Goal: Book appointment/travel/reservation

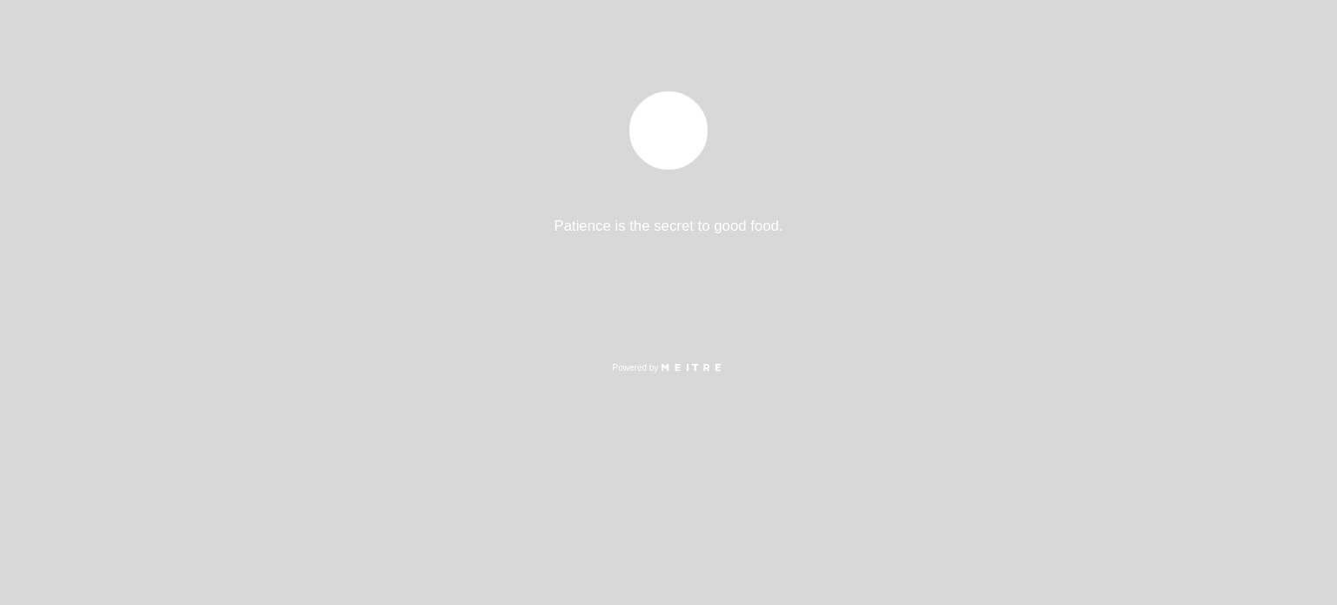
select select "es"
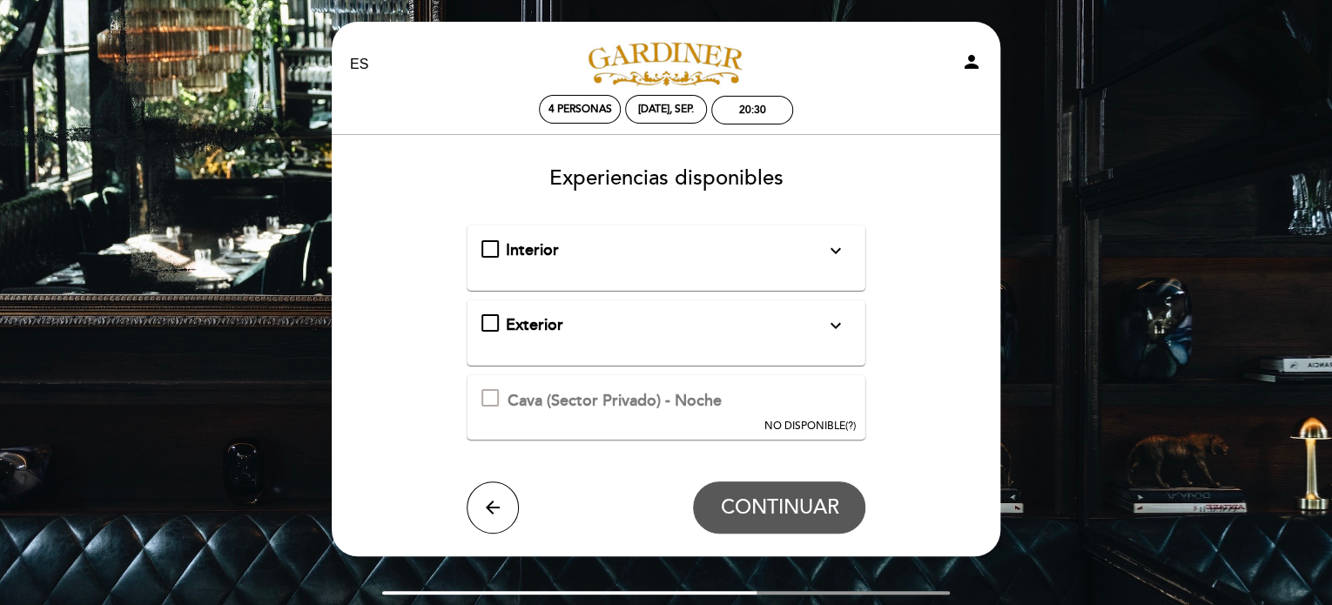
click at [494, 243] on div "Interior expand_more Solo mesas disponibles en el interior de salón" at bounding box center [666, 250] width 370 height 23
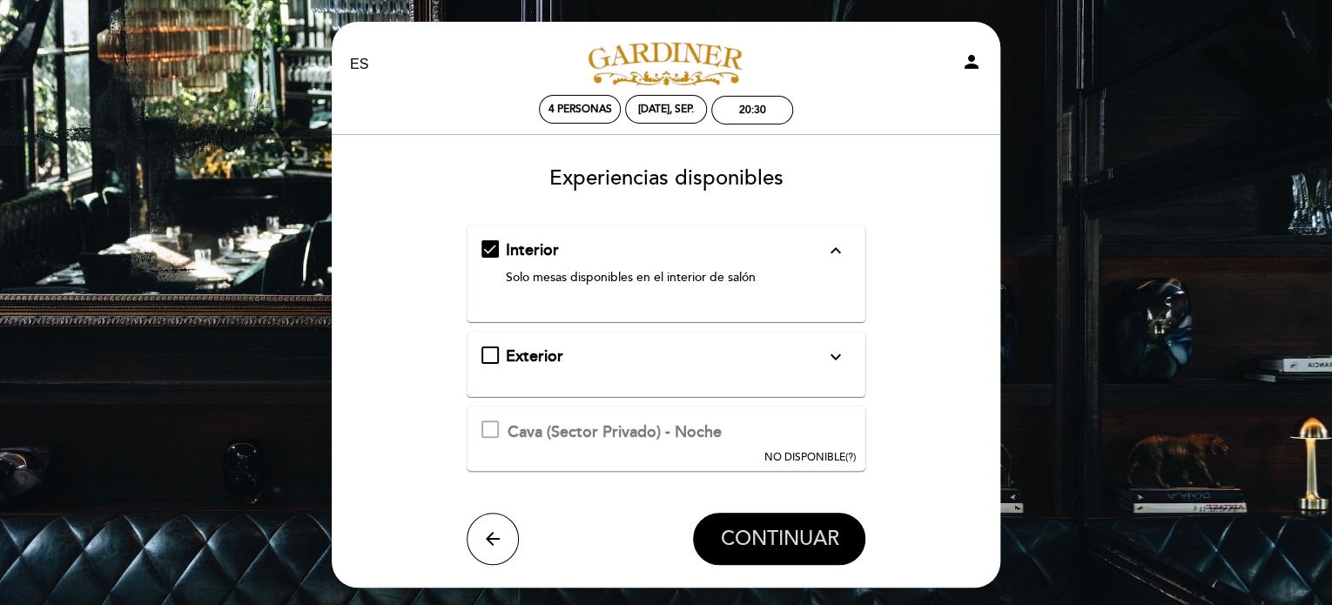
click at [773, 530] on span "CONTINUAR" at bounding box center [779, 539] width 118 height 24
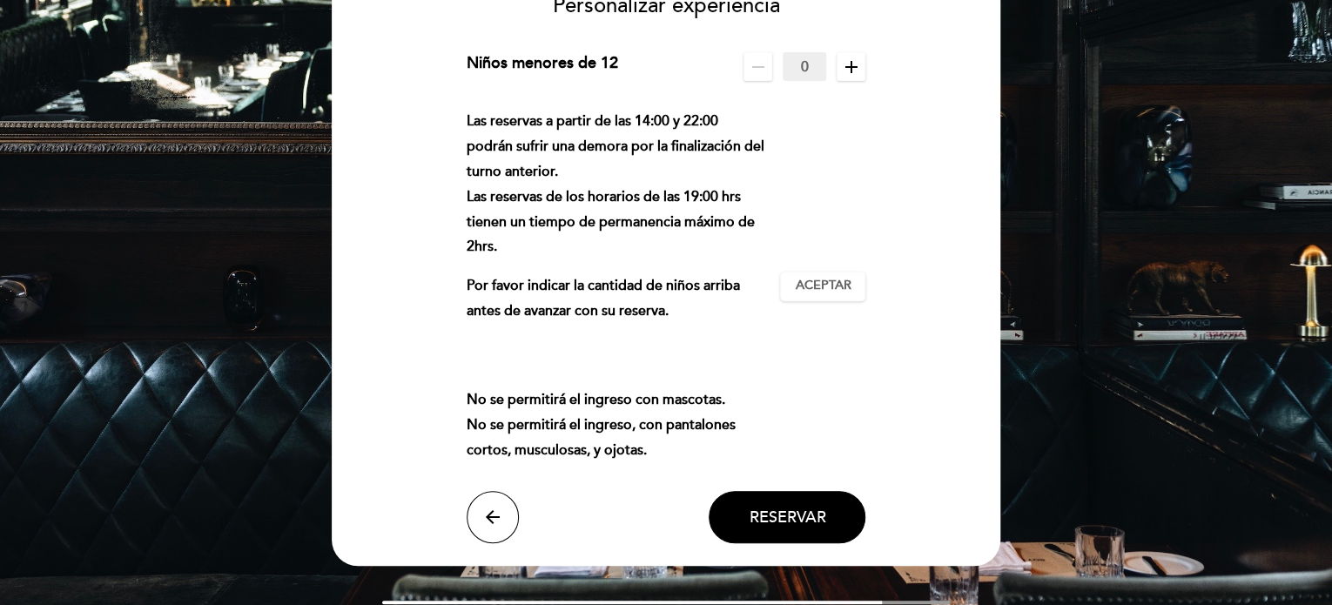
scroll to position [174, 0]
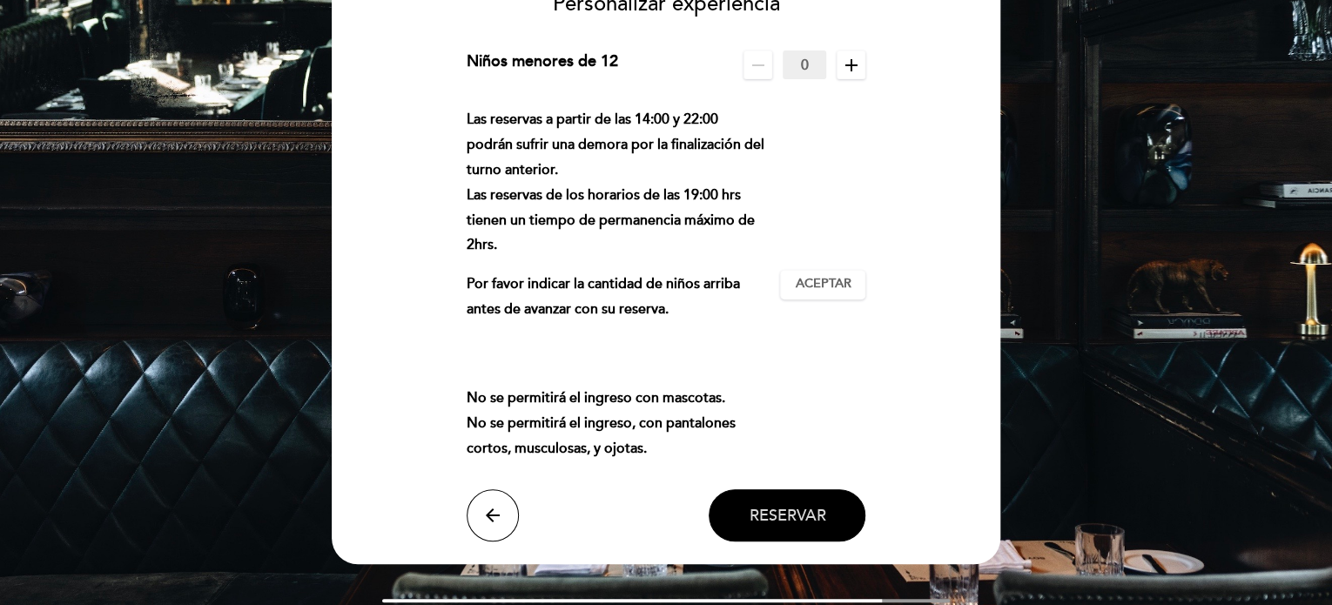
click at [788, 513] on span "Reservar" at bounding box center [787, 515] width 77 height 19
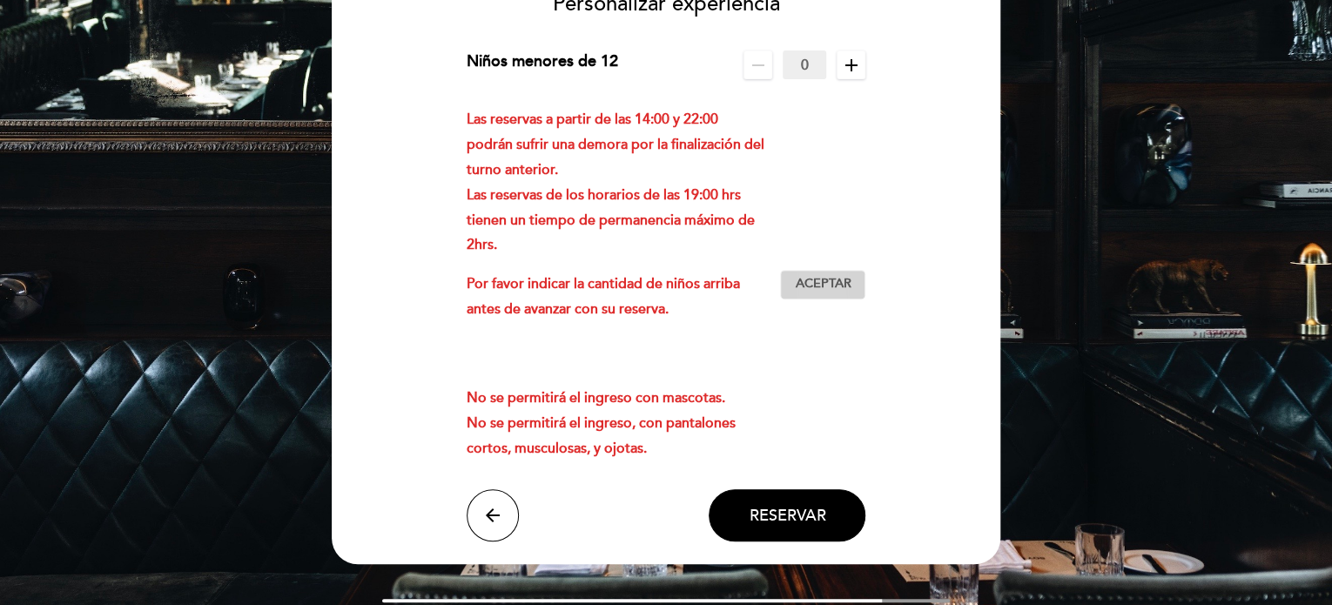
click at [818, 277] on span "Aceptar" at bounding box center [823, 284] width 56 height 18
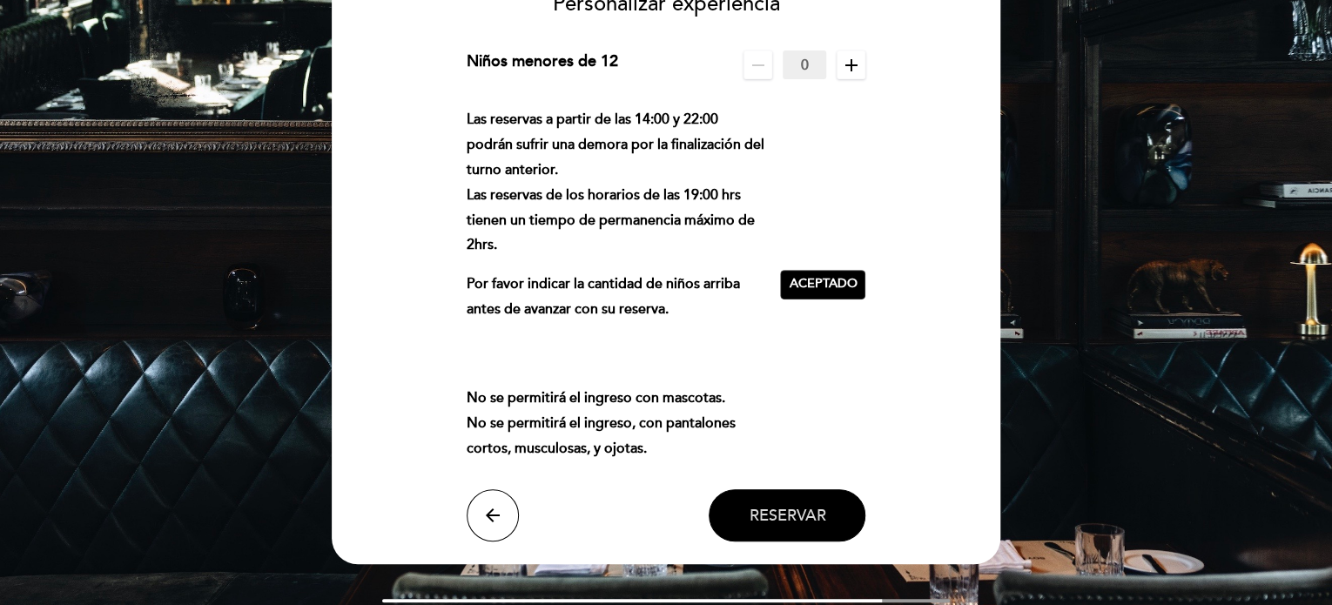
click at [806, 521] on span "Reservar" at bounding box center [787, 515] width 77 height 19
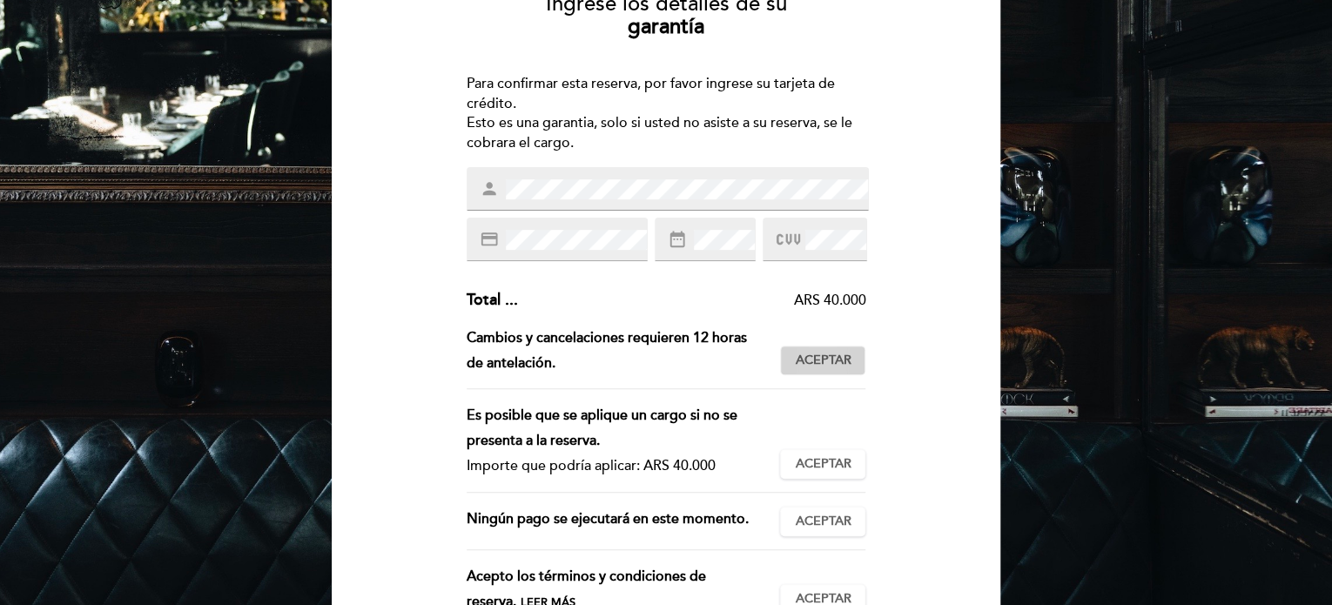
click at [860, 366] on button "Aceptar Aceptado" at bounding box center [822, 361] width 85 height 30
click at [835, 457] on span "Aceptar" at bounding box center [823, 464] width 56 height 18
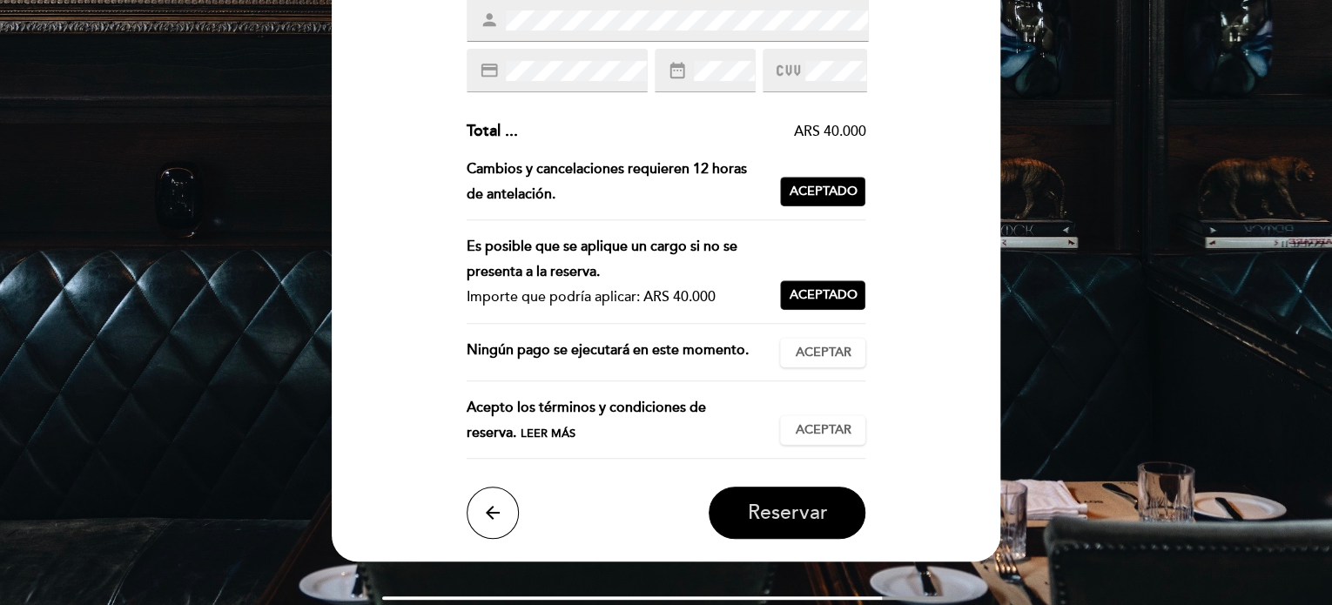
scroll to position [348, 0]
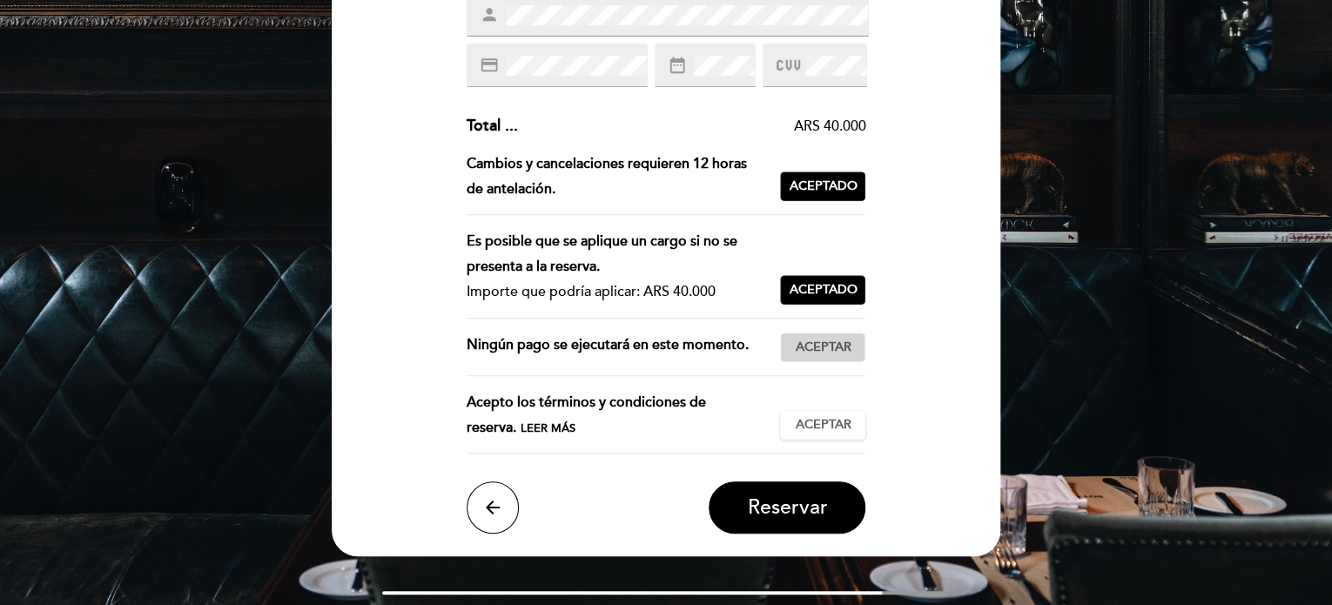
click at [818, 354] on span "Aceptar" at bounding box center [823, 348] width 56 height 18
click at [822, 424] on span "Aceptar" at bounding box center [823, 425] width 56 height 18
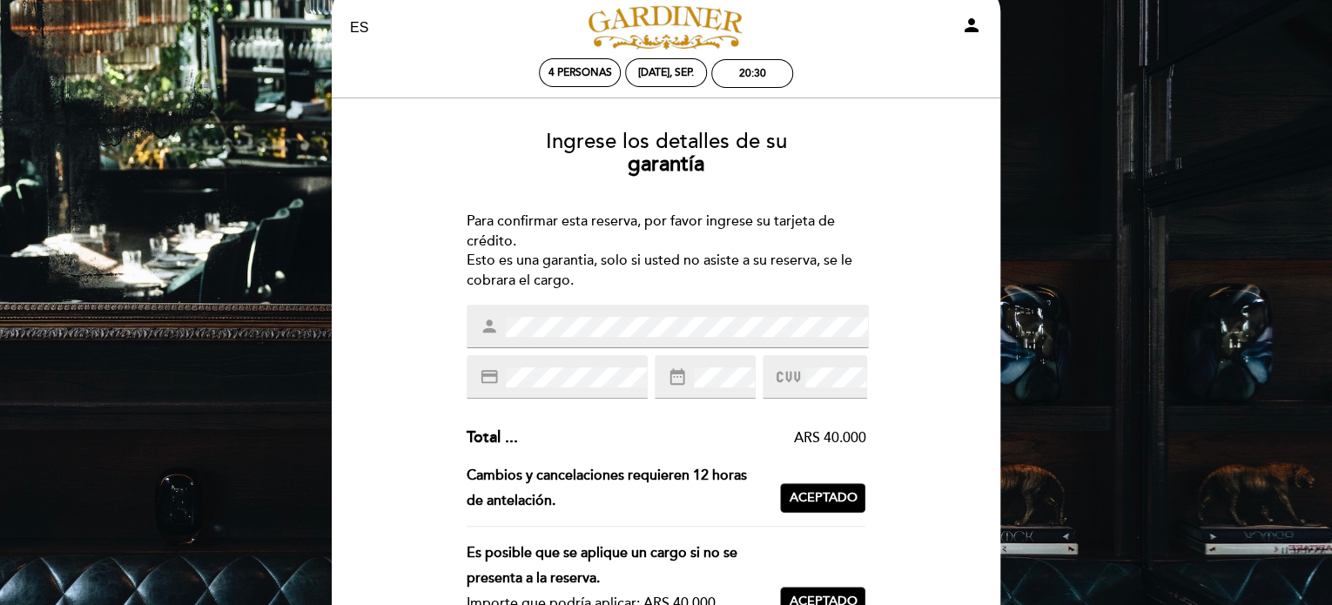
scroll to position [0, 0]
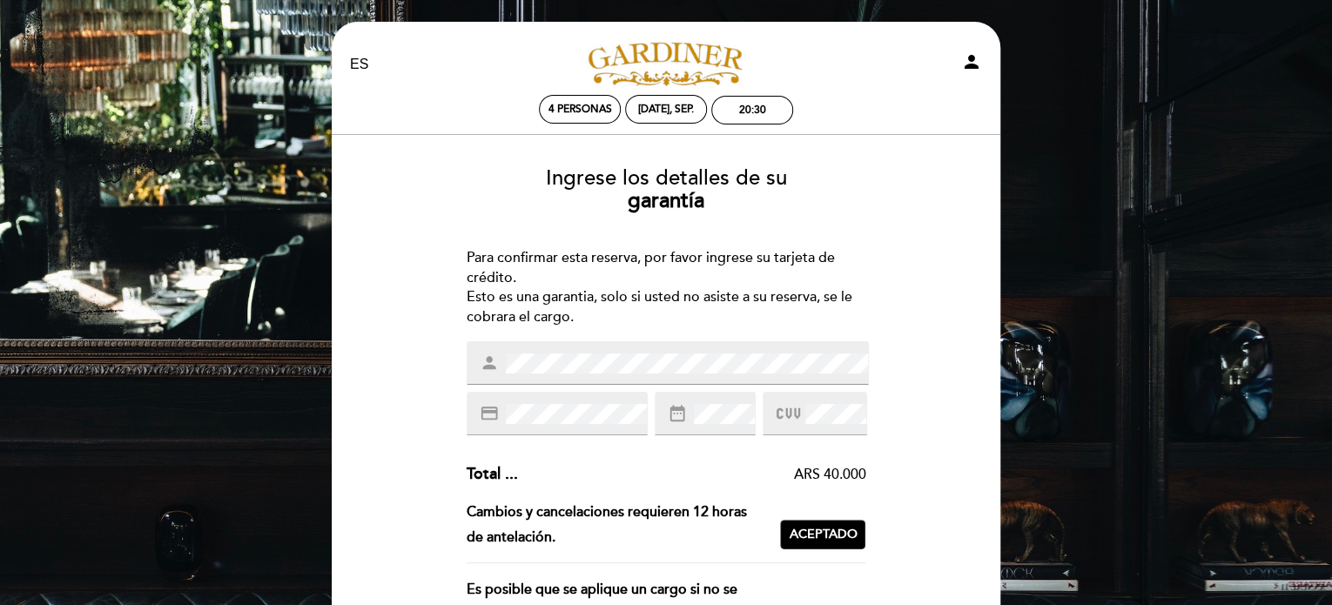
click at [971, 56] on icon "person" at bounding box center [971, 61] width 21 height 21
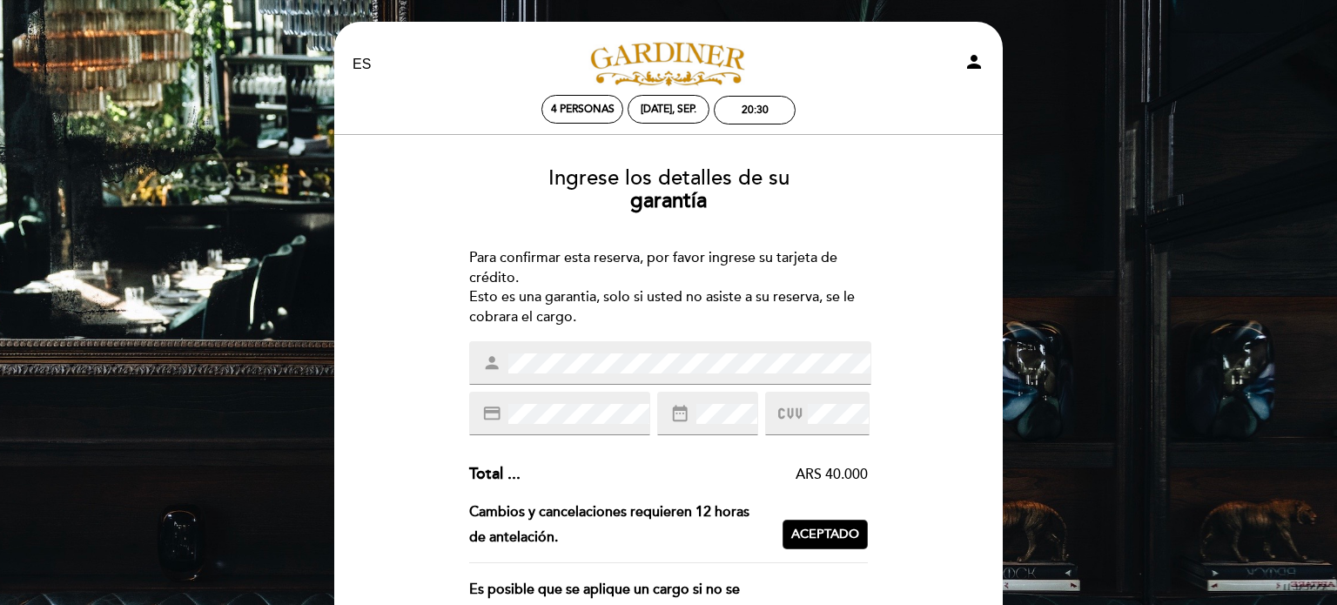
select select "es"
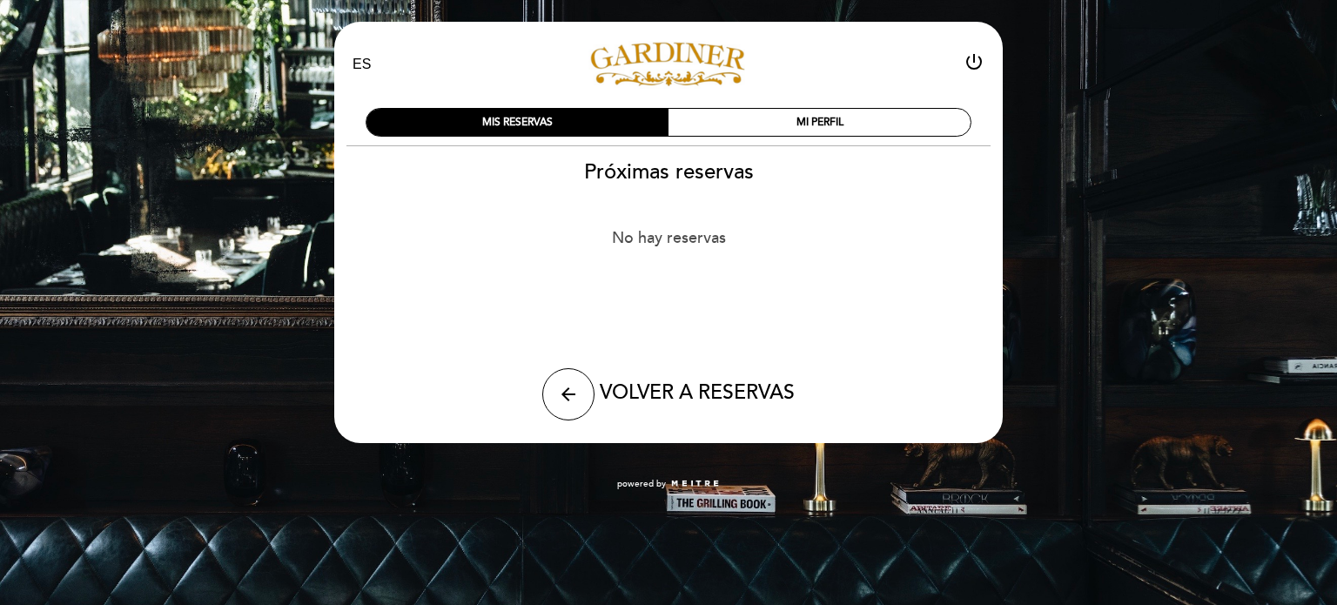
select select "es"
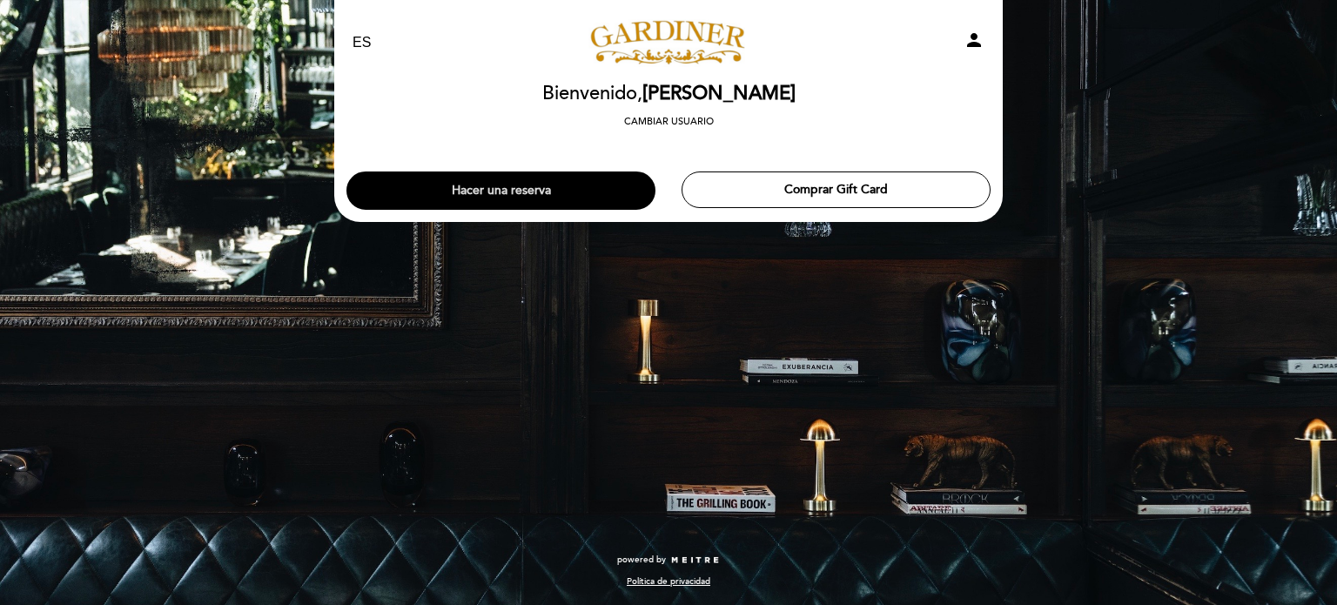
click at [561, 185] on button "Hacer una reserva" at bounding box center [500, 190] width 309 height 38
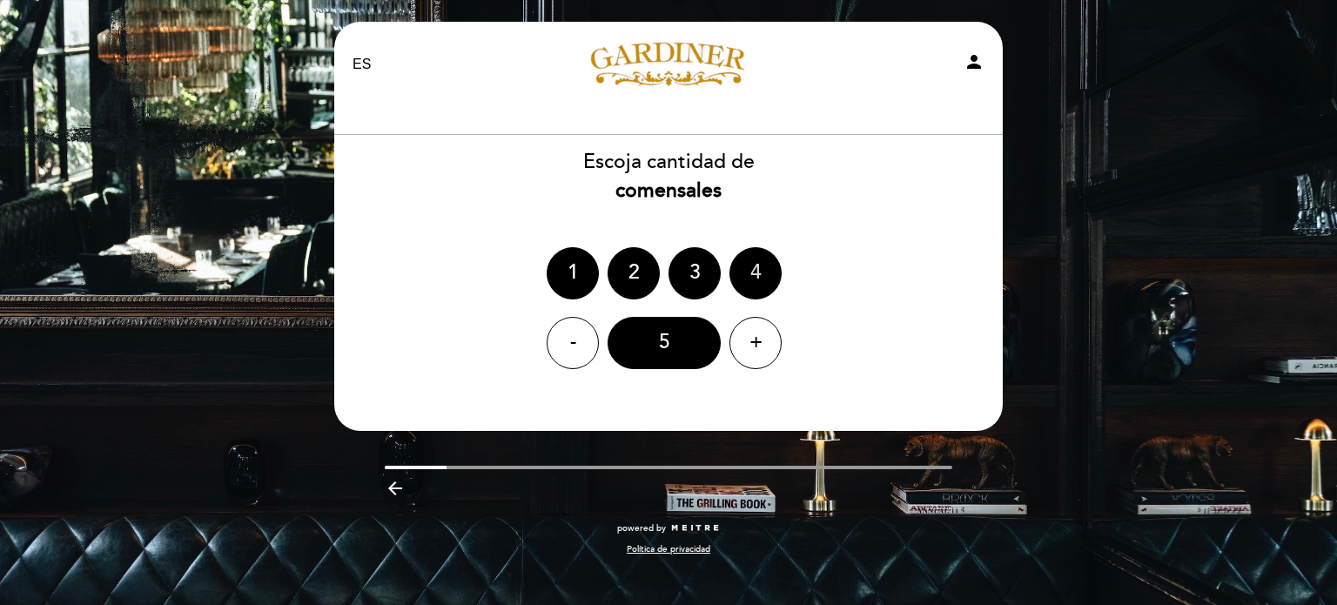
click at [775, 269] on div "4" at bounding box center [755, 273] width 52 height 52
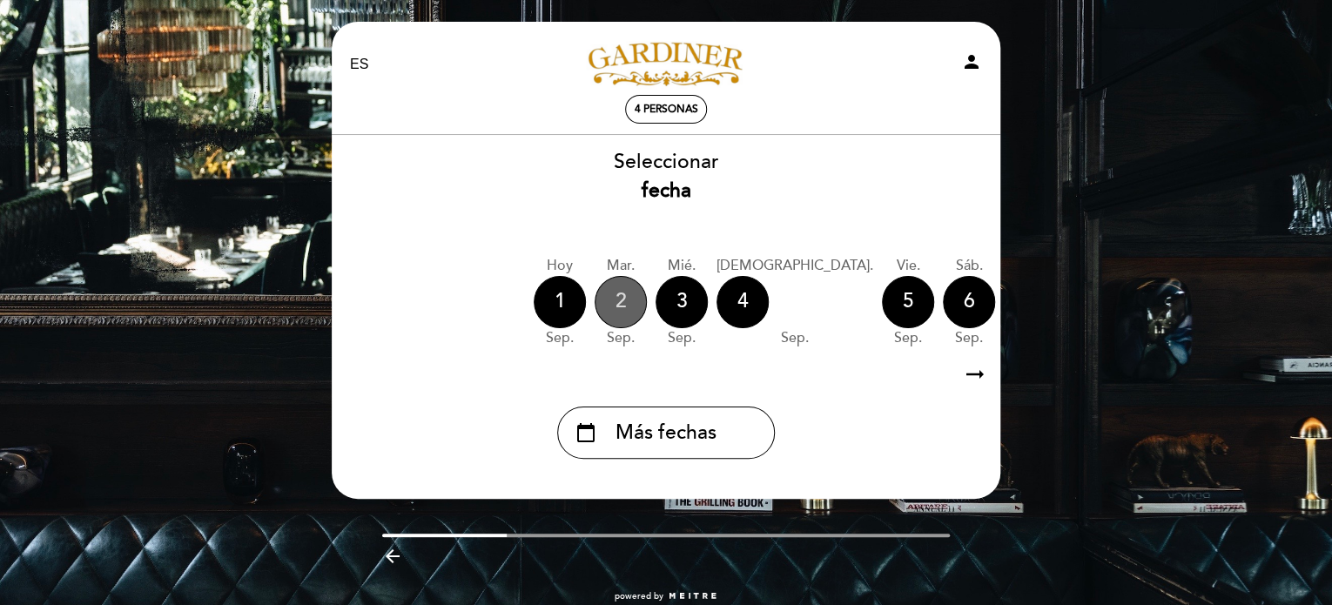
click at [630, 295] on div "2" at bounding box center [620, 302] width 52 height 52
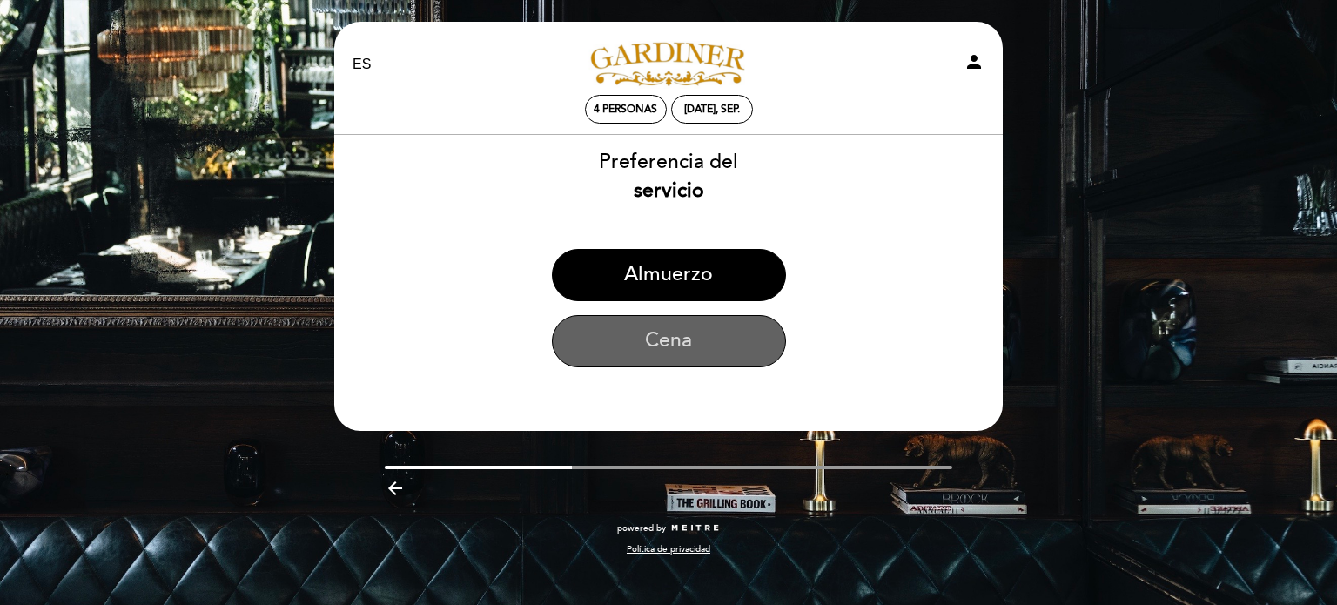
click at [637, 336] on button "Cena" at bounding box center [669, 341] width 234 height 52
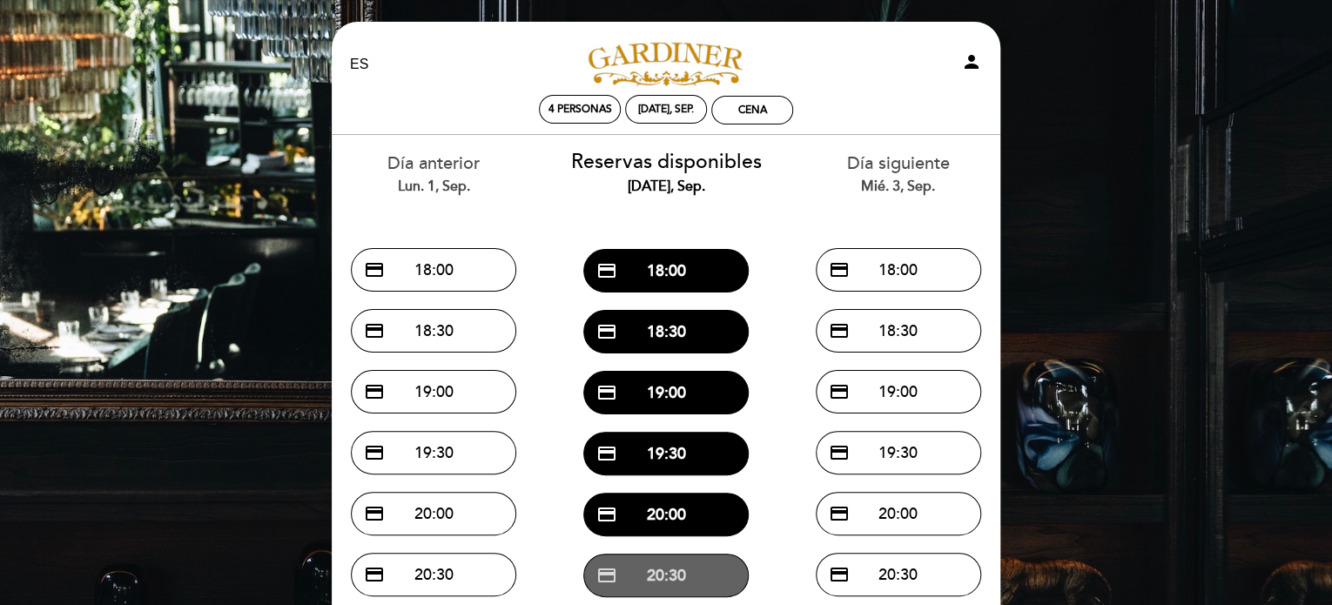
click at [616, 572] on span "credit_card" at bounding box center [606, 575] width 21 height 21
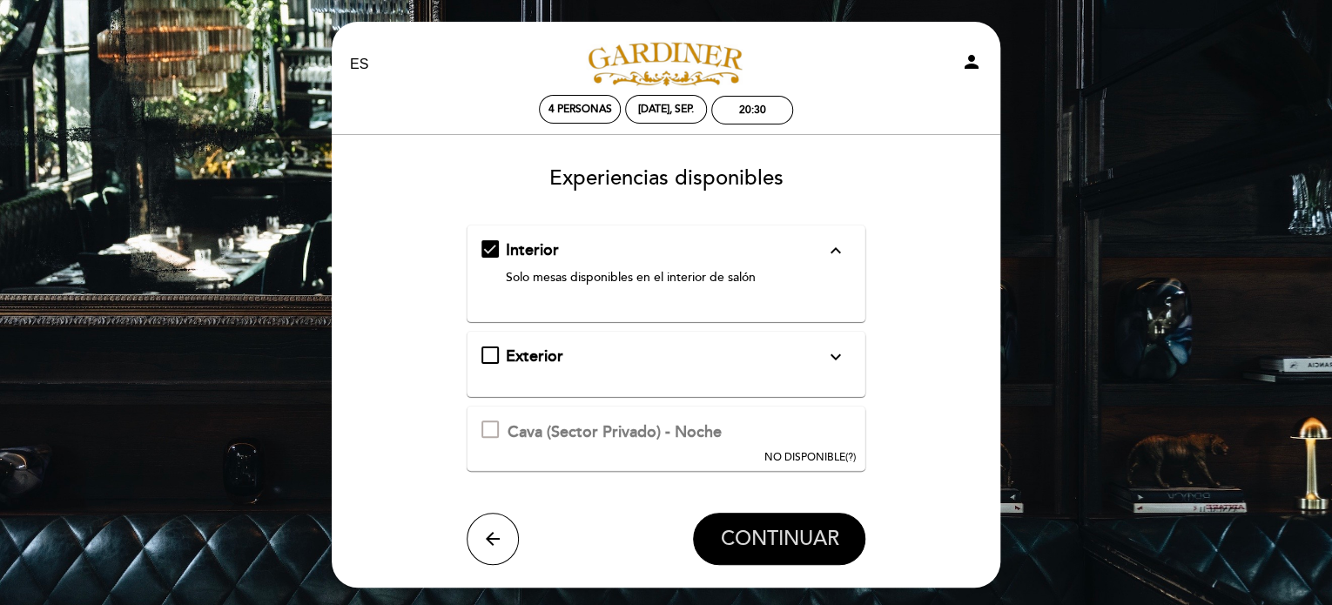
click at [800, 556] on button "CONTINUAR" at bounding box center [779, 539] width 172 height 52
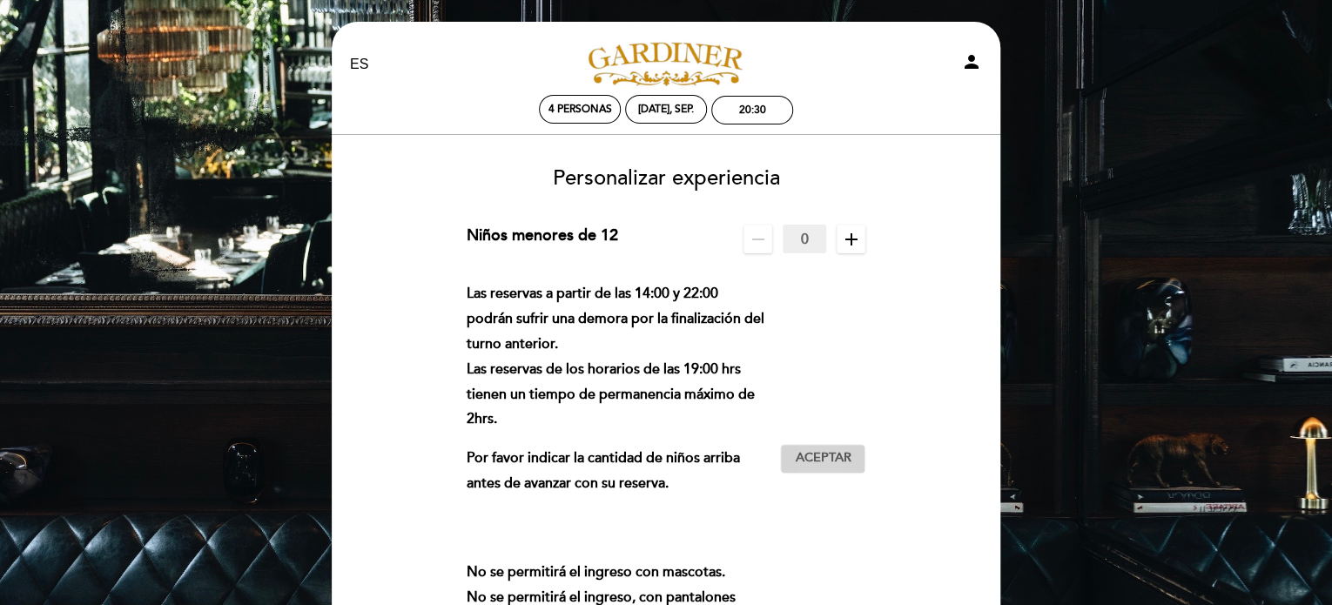
click at [830, 452] on span "Aceptar" at bounding box center [823, 458] width 56 height 18
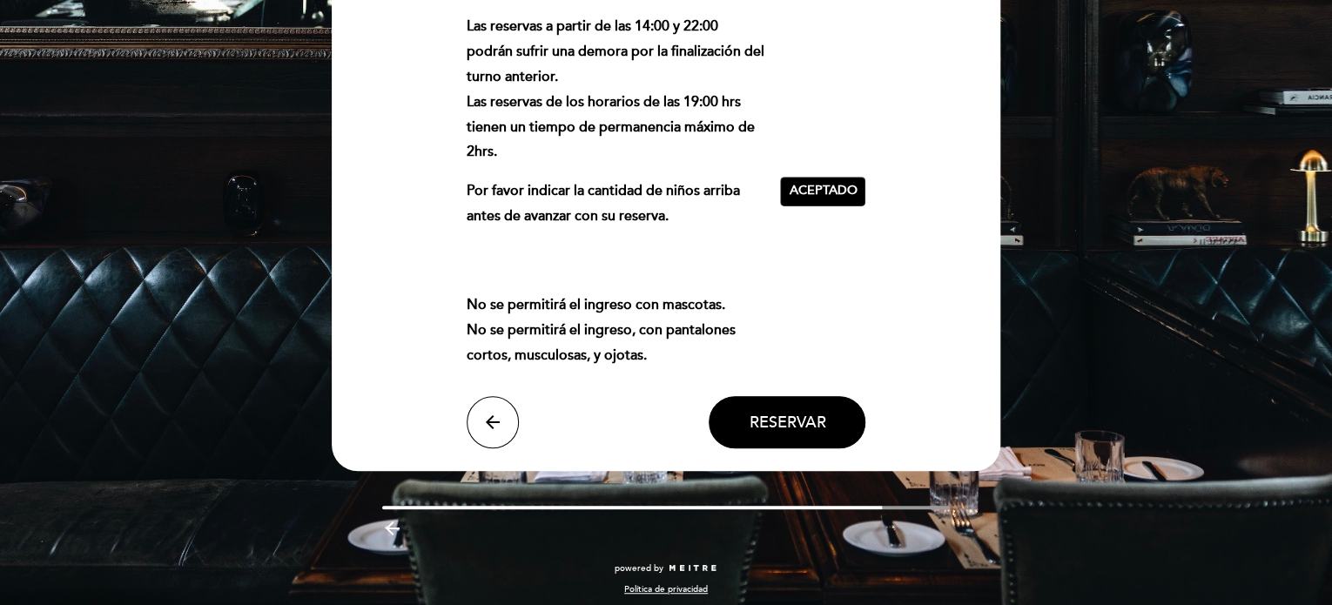
scroll to position [275, 0]
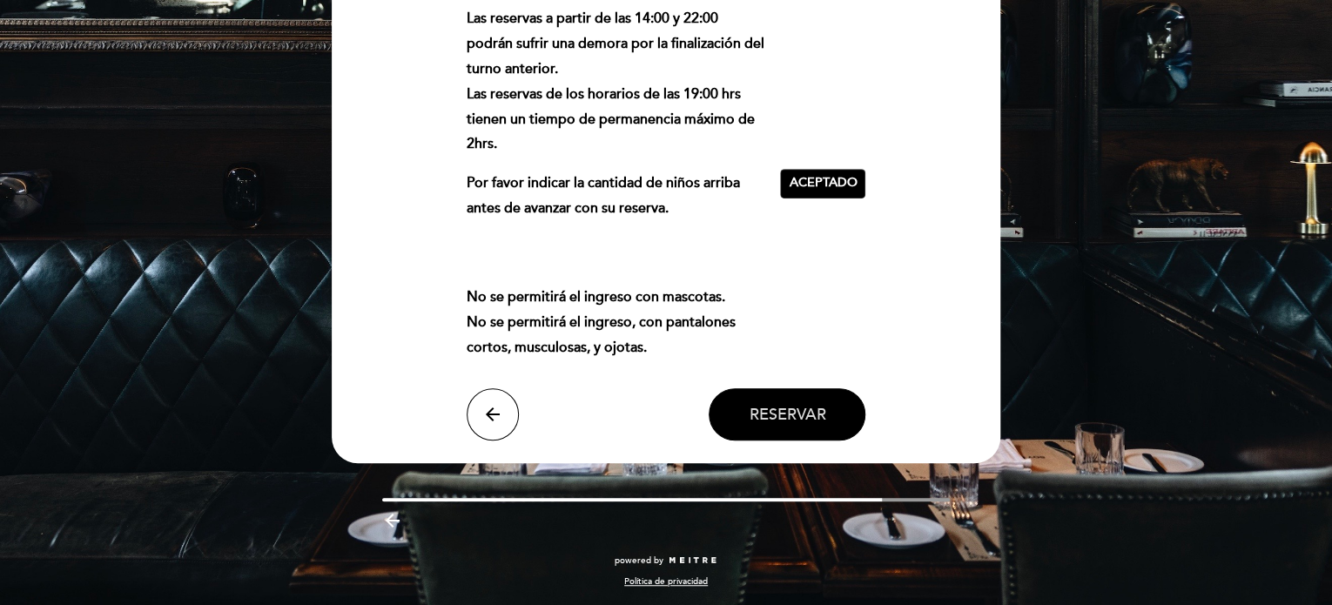
click at [815, 406] on span "Reservar" at bounding box center [787, 414] width 77 height 19
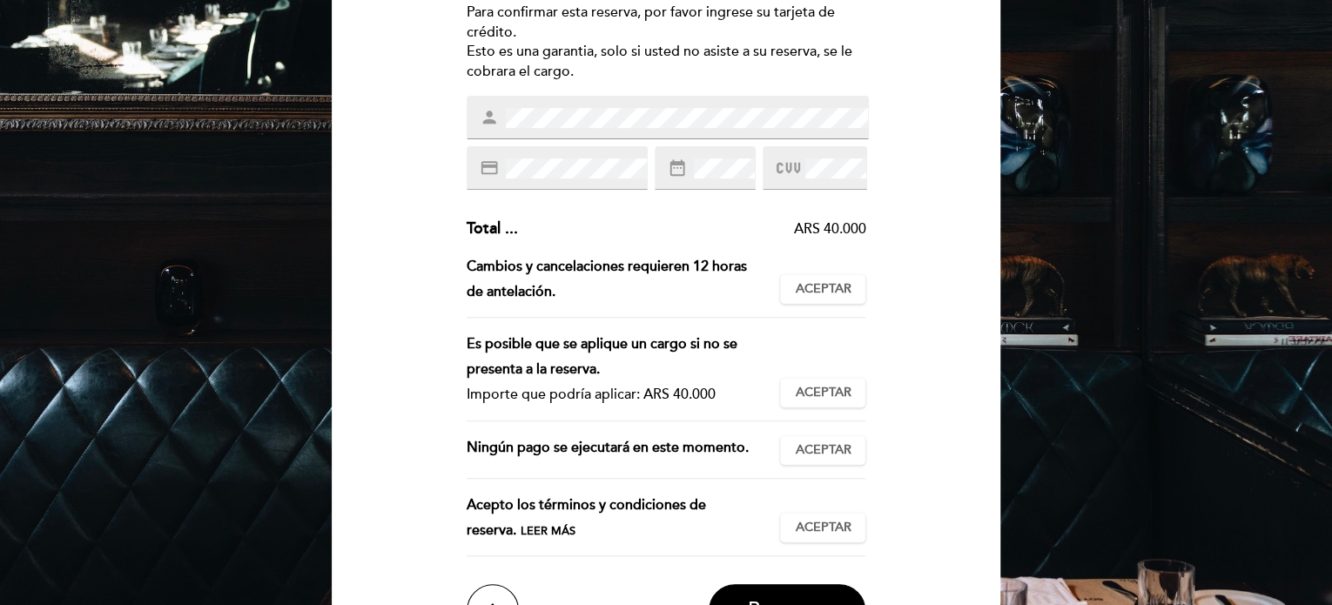
scroll to position [261, 0]
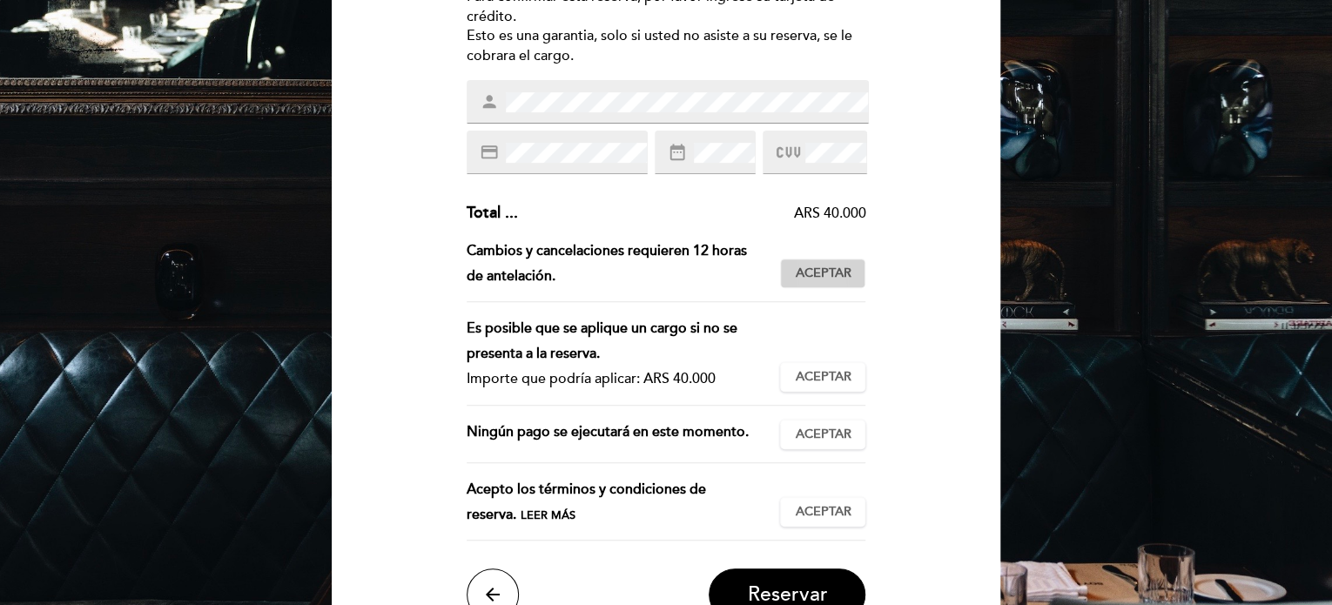
click at [849, 274] on span "Aceptar" at bounding box center [823, 274] width 56 height 18
click at [843, 368] on span "Aceptar" at bounding box center [823, 377] width 56 height 18
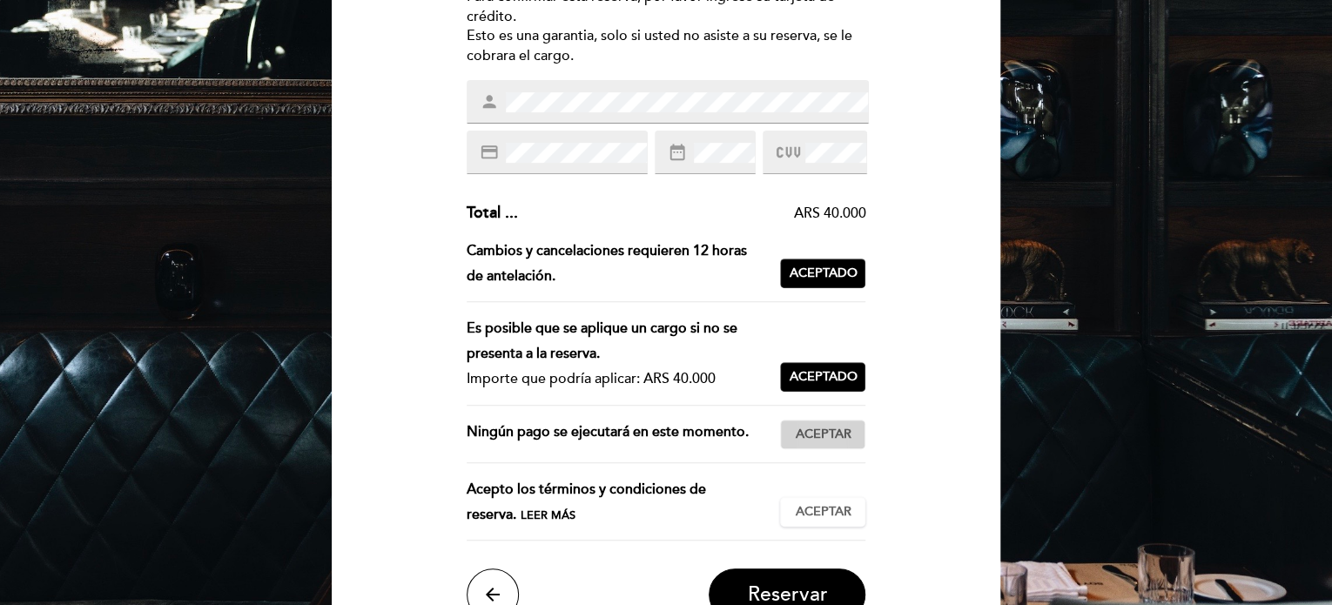
click at [836, 445] on button "Aceptar Aceptado" at bounding box center [822, 435] width 85 height 30
click at [842, 521] on button "Aceptar Aceptado" at bounding box center [822, 512] width 85 height 30
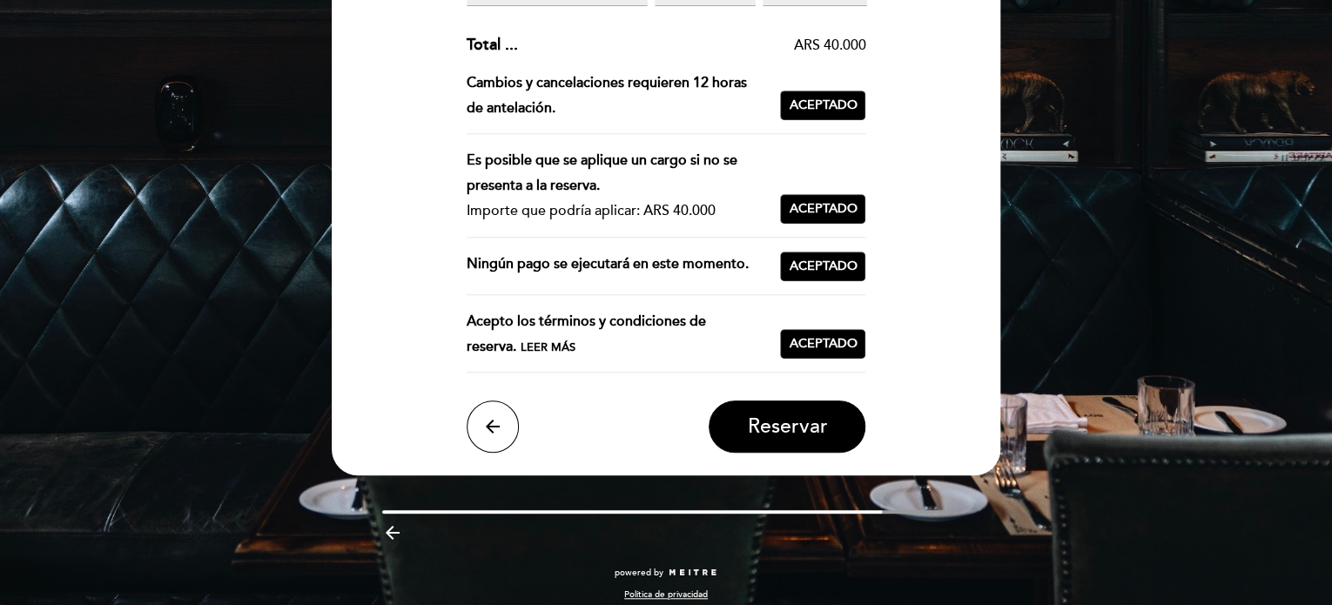
scroll to position [435, 0]
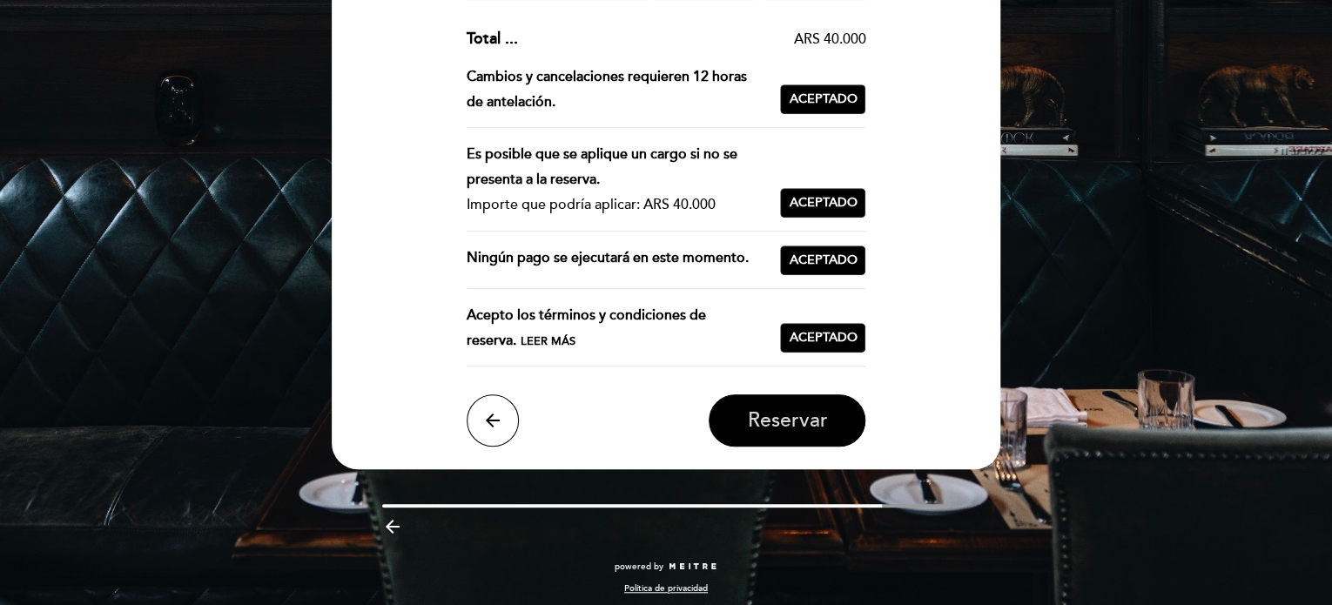
click at [825, 409] on span "Reservar" at bounding box center [787, 421] width 80 height 24
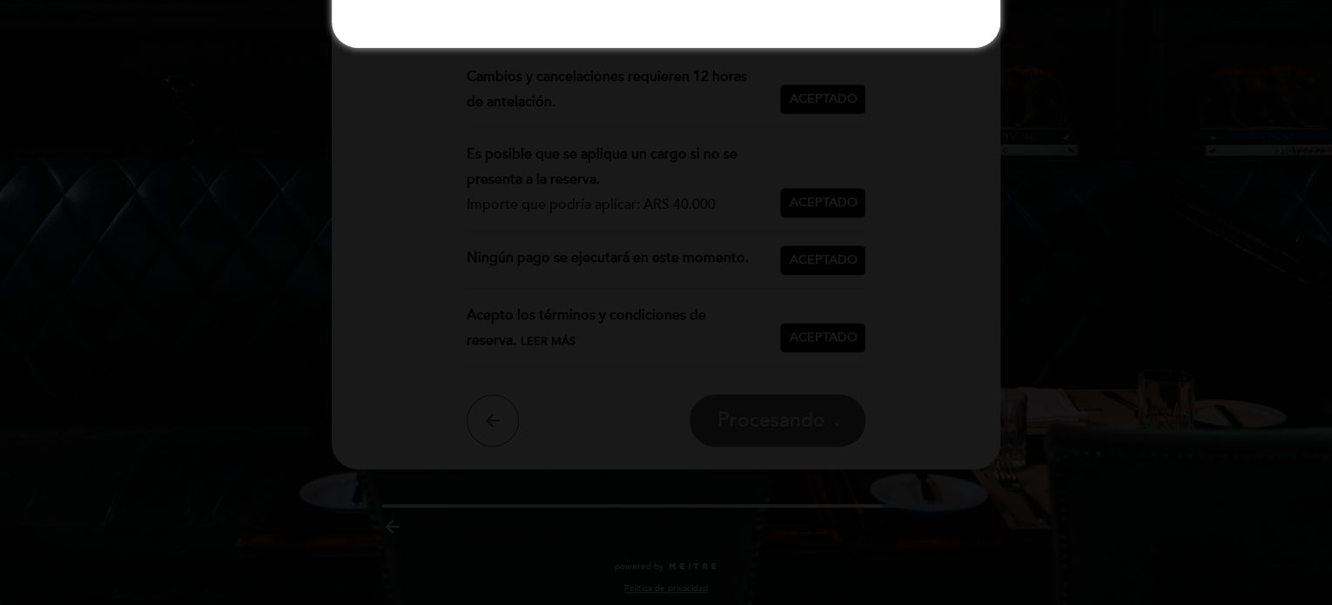
scroll to position [0, 0]
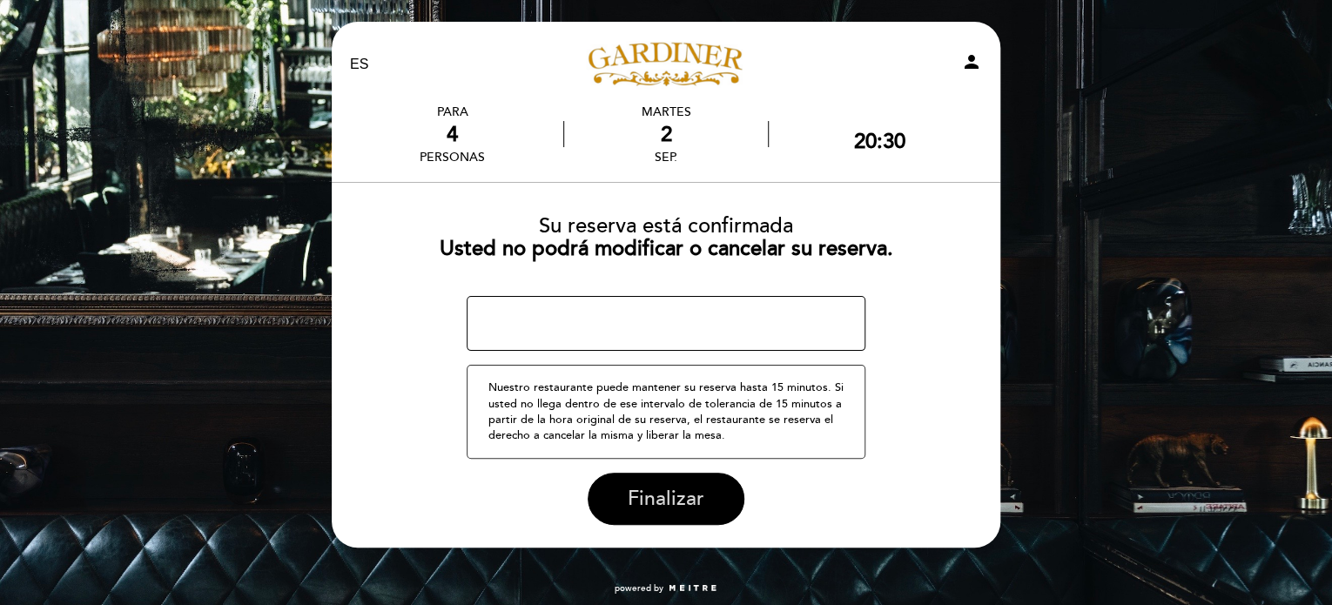
click at [712, 498] on button "Finalizar" at bounding box center [666, 499] width 157 height 52
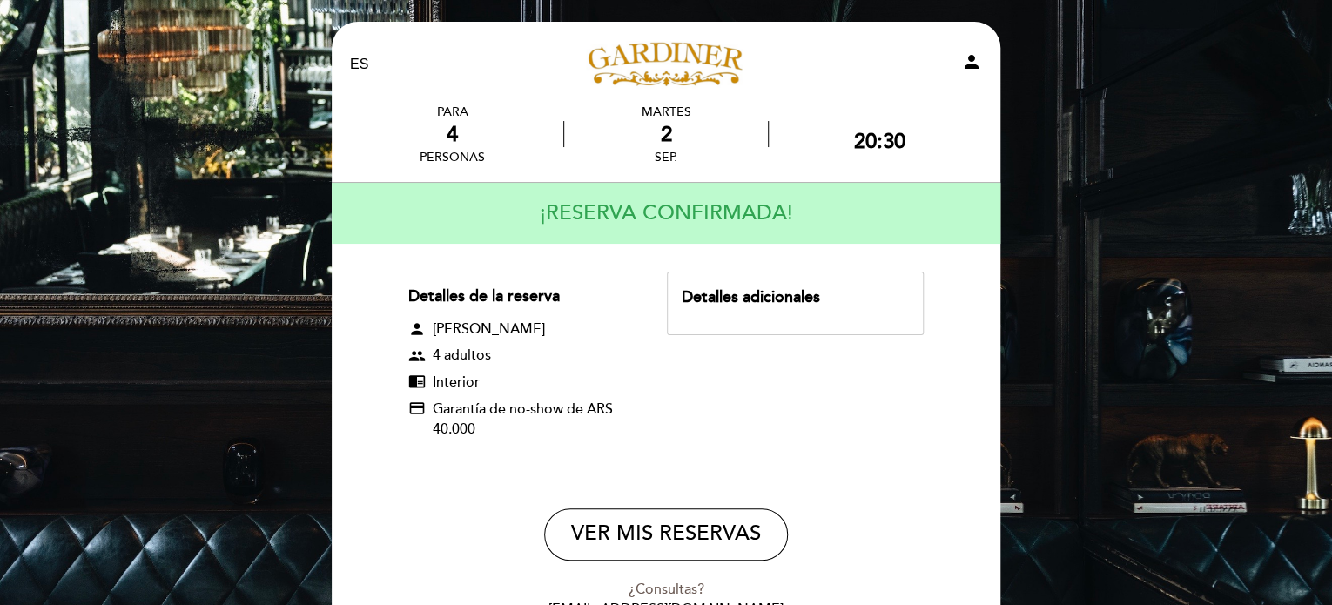
drag, startPoint x: 477, startPoint y: 432, endPoint x: 424, endPoint y: 295, distance: 146.6
click at [424, 295] on div "Detalles de la reserva person [PERSON_NAME] group 4 adultos chrome_reader_mode …" at bounding box center [537, 369] width 259 height 195
click at [961, 58] on icon "person" at bounding box center [971, 61] width 21 height 21
select select "es"
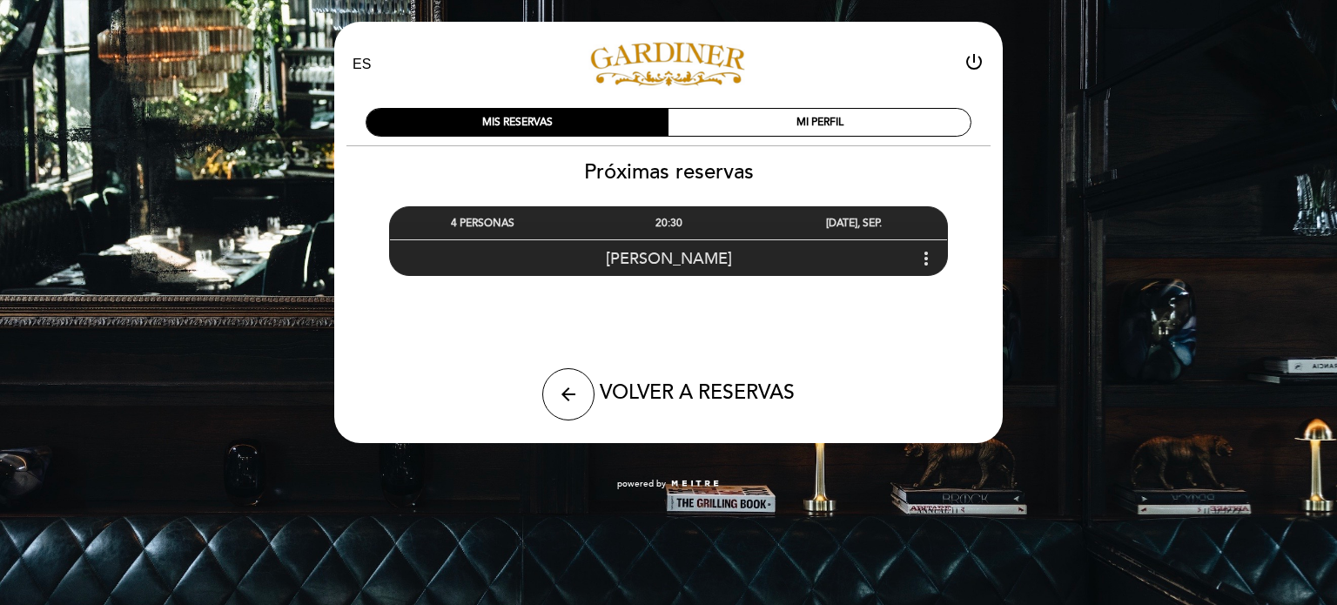
click at [917, 261] on icon "more_vert" at bounding box center [926, 258] width 21 height 21
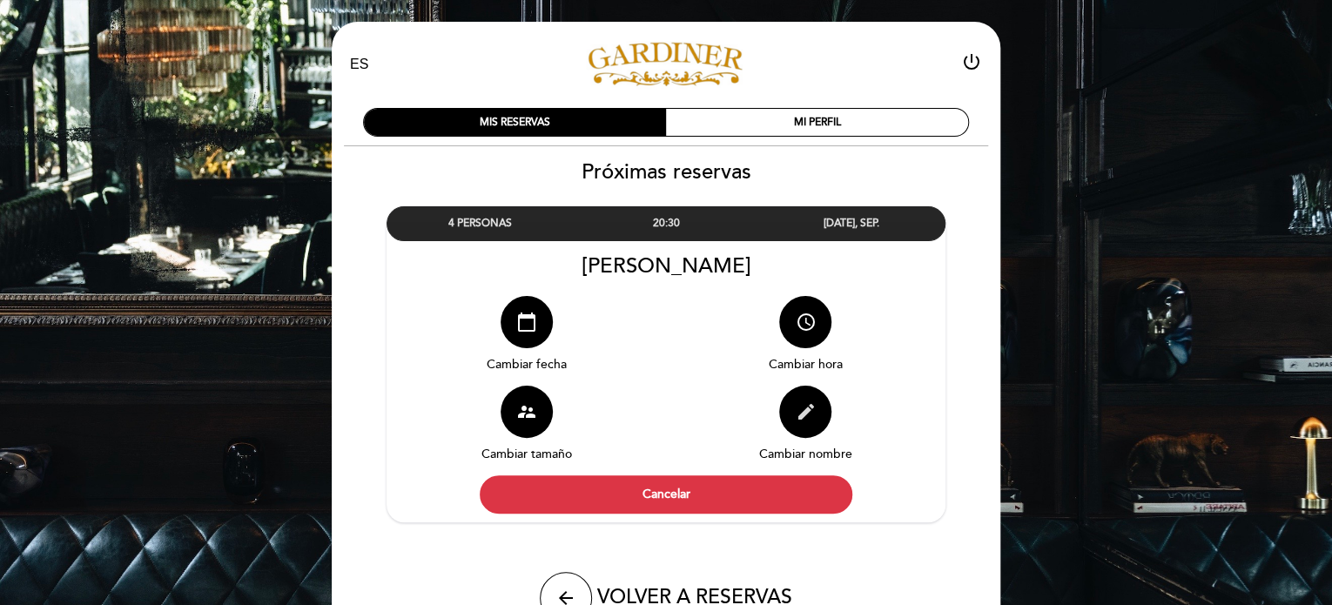
click at [791, 424] on button "edit" at bounding box center [805, 412] width 52 height 52
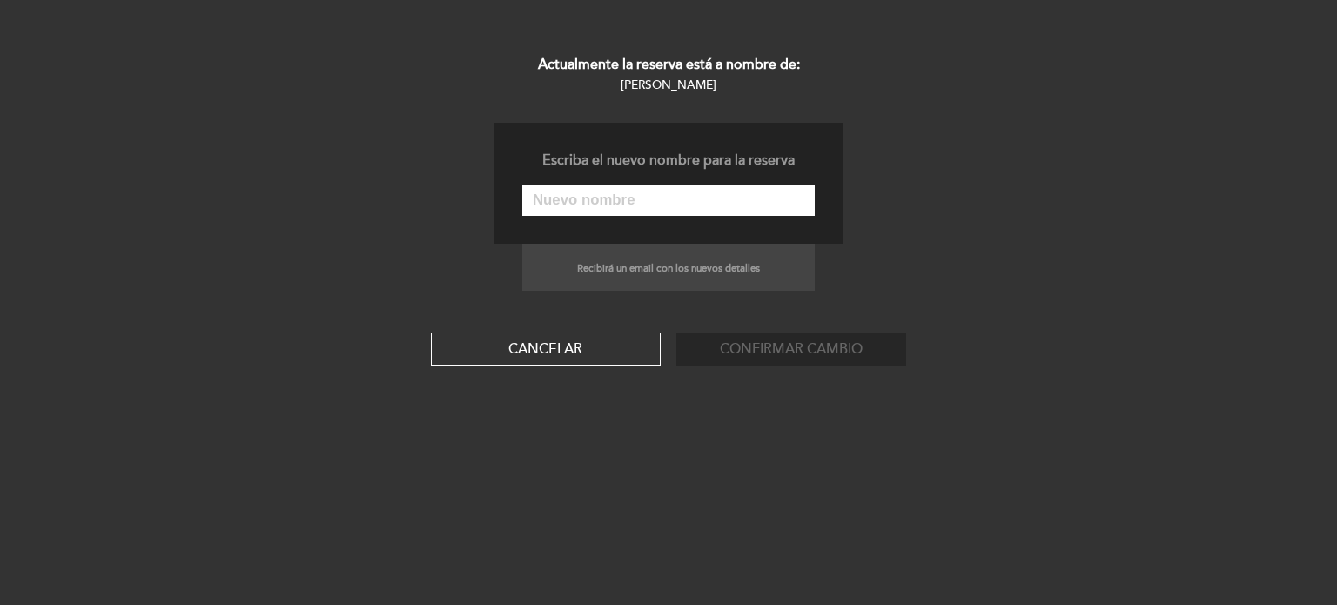
click at [635, 191] on input "text" at bounding box center [668, 200] width 292 height 31
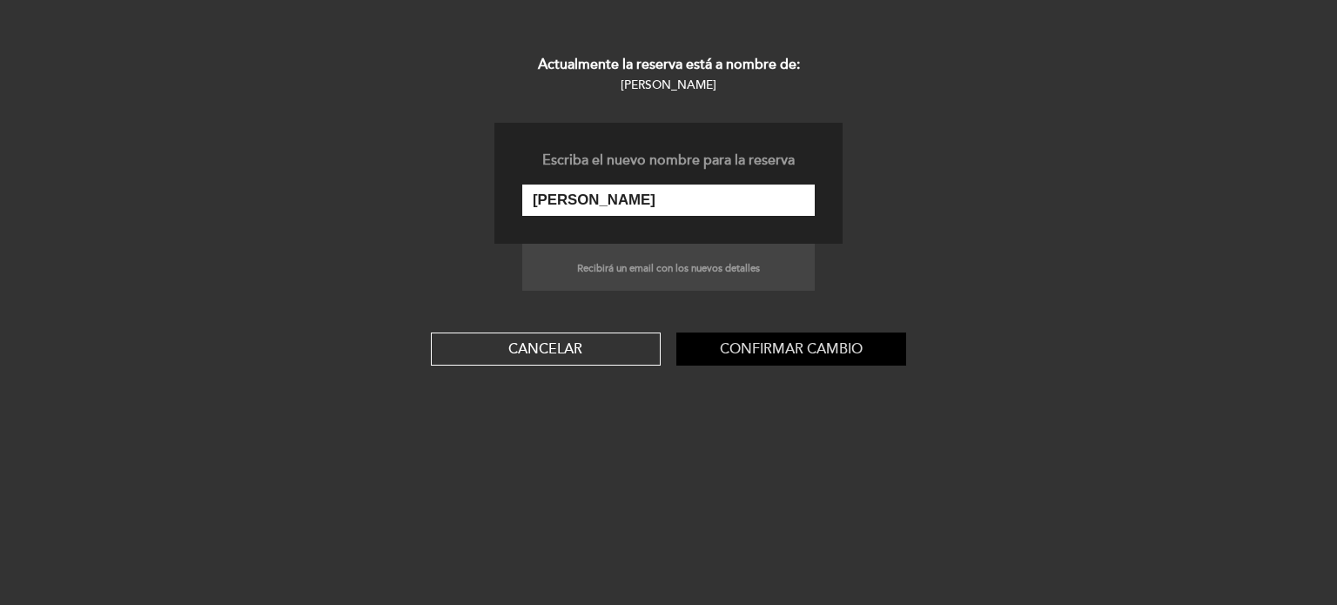
type input "[PERSON_NAME]"
click at [746, 338] on button "Confirmar cambio" at bounding box center [791, 348] width 230 height 33
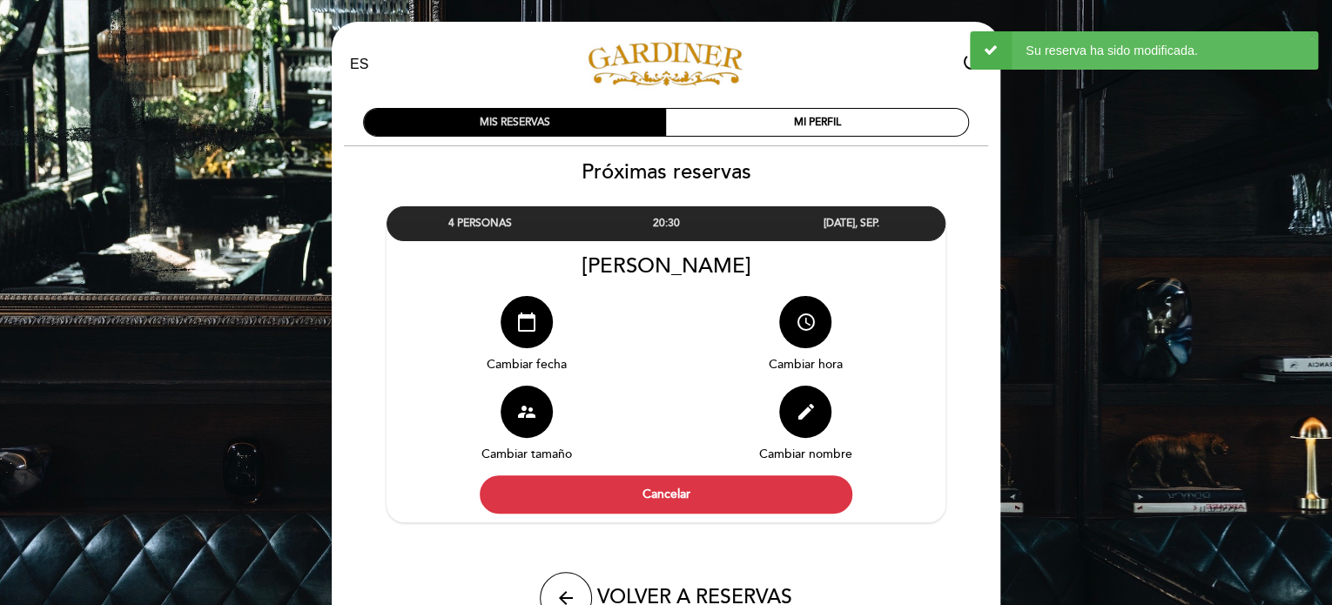
click at [574, 115] on div "MIS RESERVAS" at bounding box center [515, 122] width 302 height 27
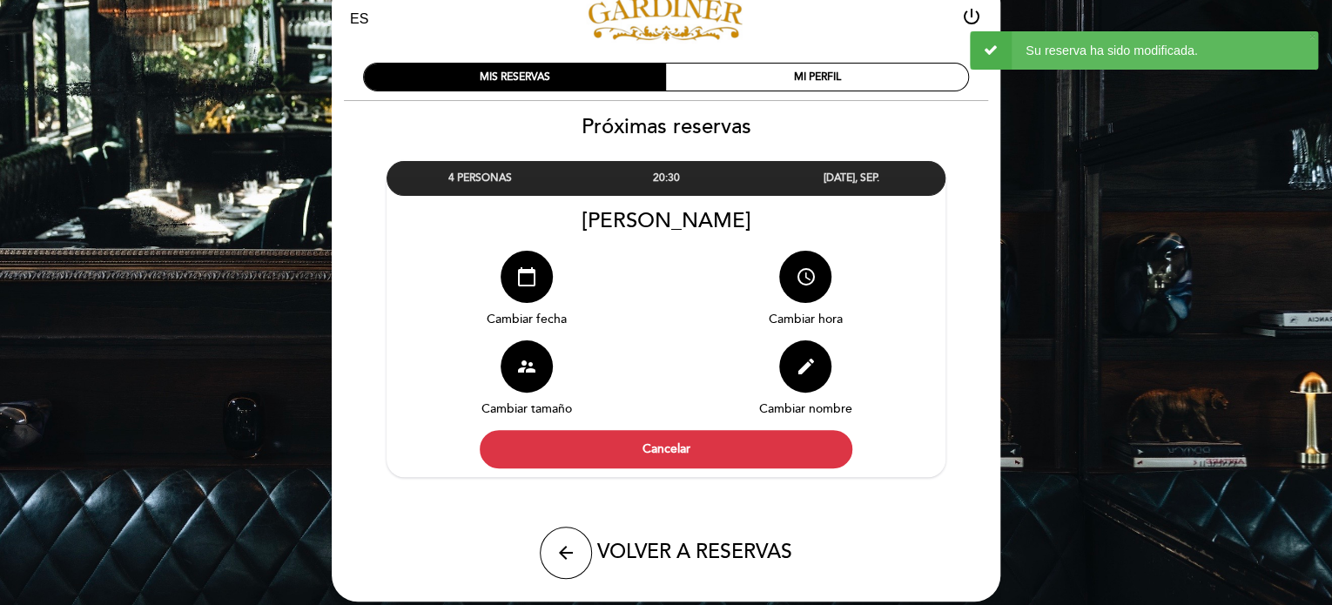
scroll to position [87, 0]
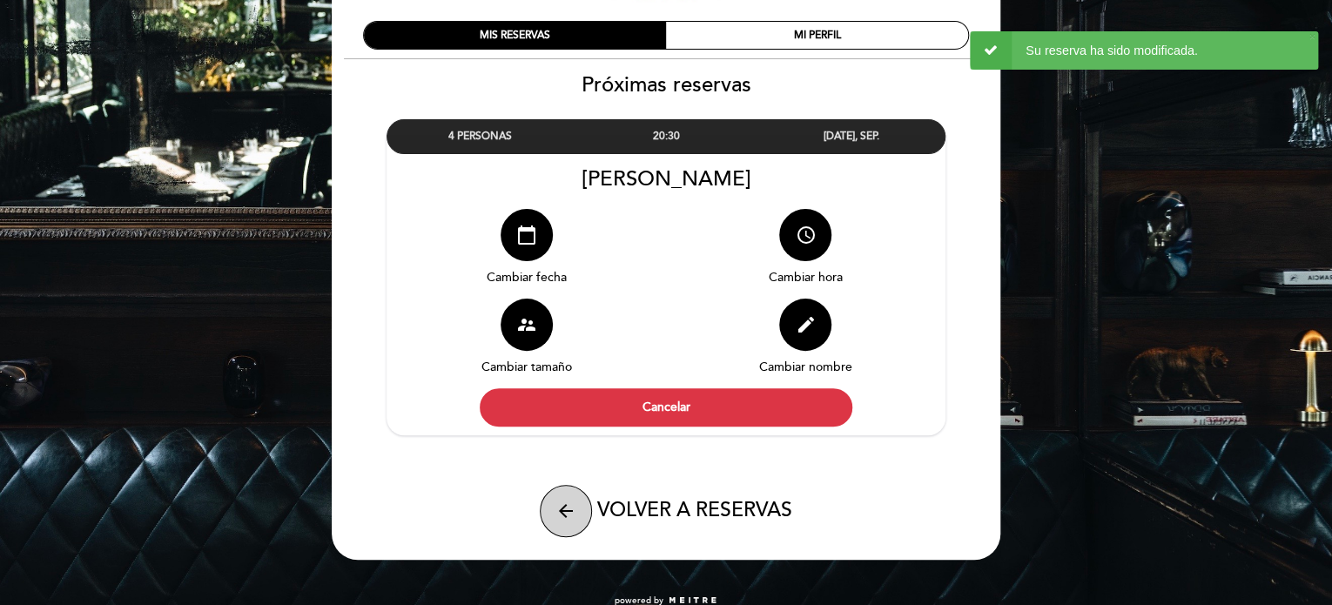
click at [572, 506] on icon "arrow_back" at bounding box center [565, 510] width 21 height 21
select select "es"
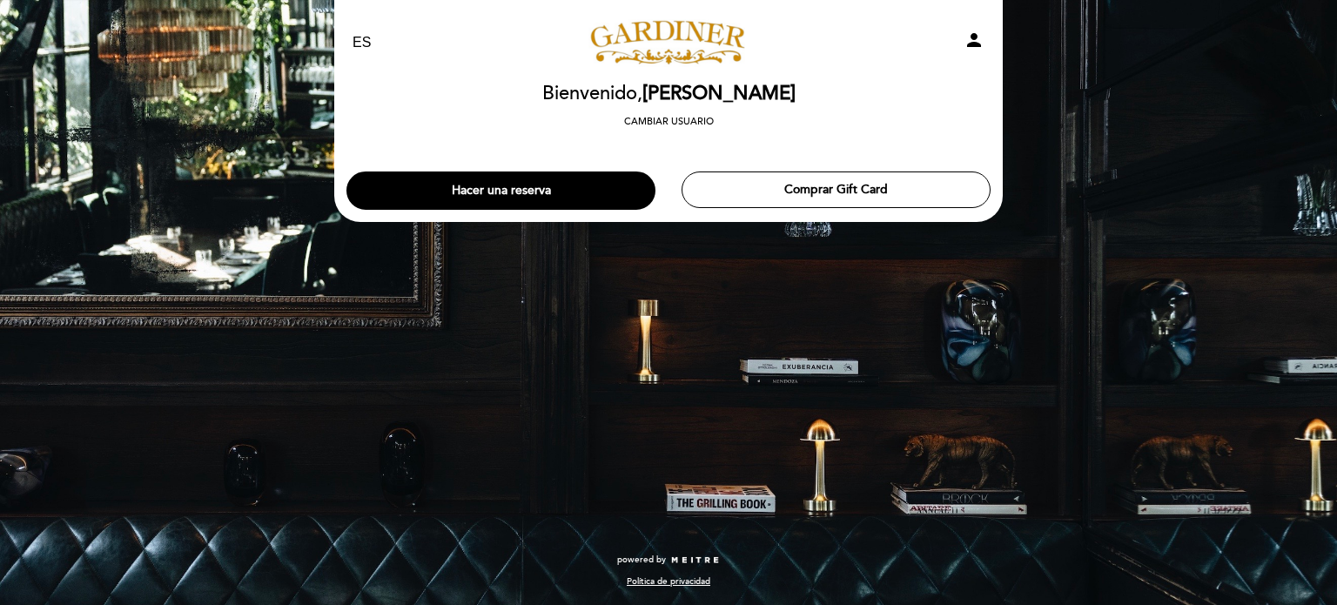
click at [972, 33] on icon "person" at bounding box center [974, 40] width 21 height 21
select select "es"
